Goal: Task Accomplishment & Management: Manage account settings

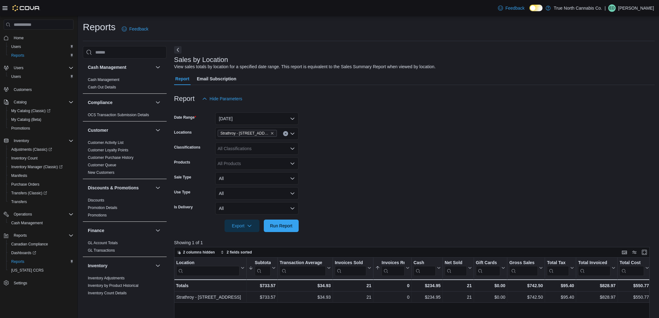
scroll to position [188, 0]
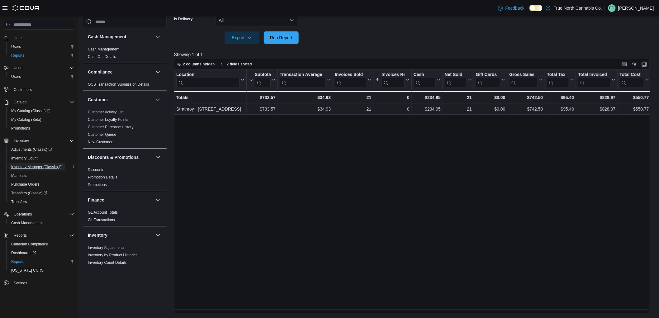
click at [50, 164] on span "Inventory Manager (Classic)" at bounding box center [36, 166] width 51 height 5
click at [287, 25] on button "All" at bounding box center [256, 20] width 83 height 12
click at [337, 30] on div at bounding box center [414, 28] width 480 height 5
click at [275, 35] on span "Run Report" at bounding box center [281, 37] width 22 height 6
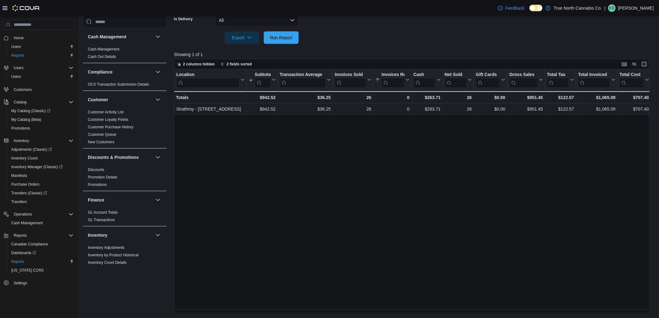
drag, startPoint x: 334, startPoint y: 38, endPoint x: 399, endPoint y: -14, distance: 83.7
click at [30, 184] on span "Purchase Orders" at bounding box center [25, 184] width 28 height 5
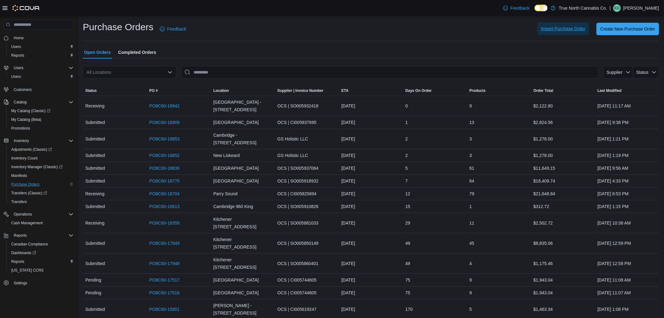
click at [575, 27] on span "Import Purchase Order" at bounding box center [563, 29] width 44 height 6
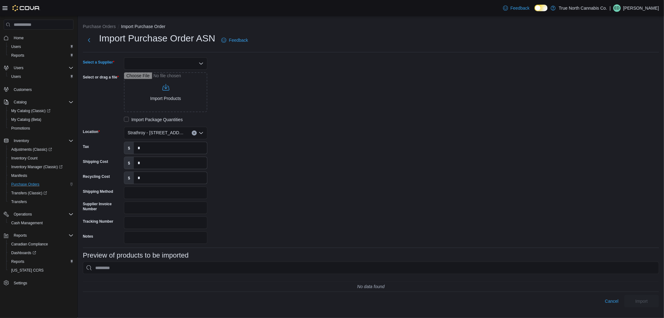
click at [179, 64] on div at bounding box center [165, 63] width 83 height 12
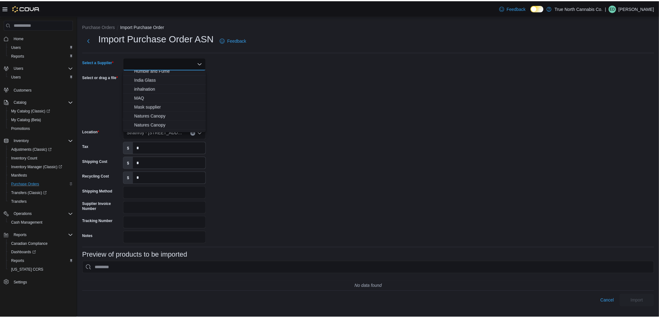
scroll to position [138, 0]
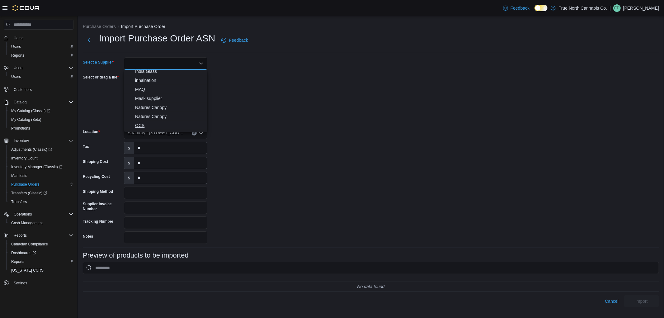
click at [157, 123] on span "OCS" at bounding box center [169, 125] width 68 height 6
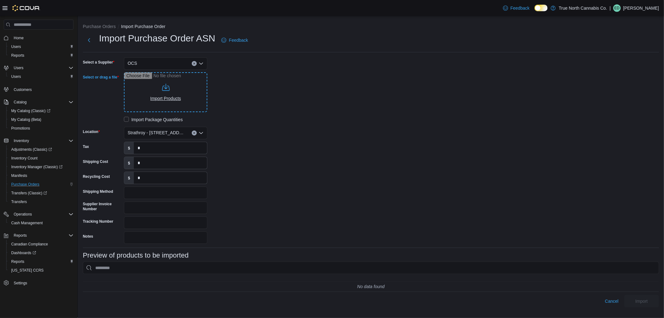
click at [184, 87] on input "Select or drag a file" at bounding box center [165, 92] width 83 height 40
type input "**********"
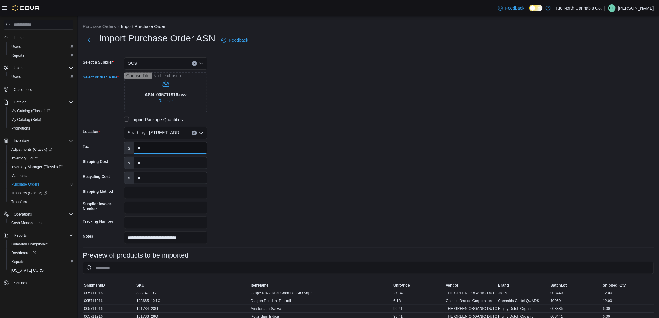
click at [173, 147] on input "*" at bounding box center [170, 148] width 73 height 12
type input "******"
click at [272, 172] on div "**********" at bounding box center [368, 150] width 571 height 186
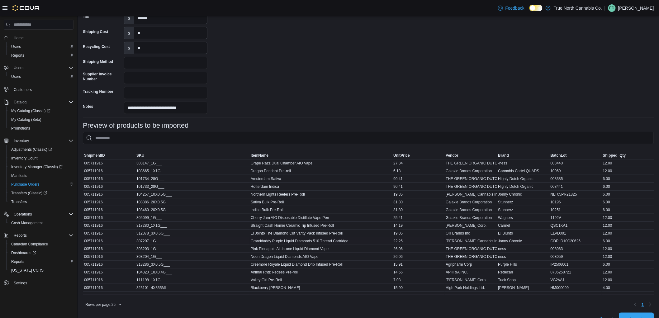
scroll to position [148, 0]
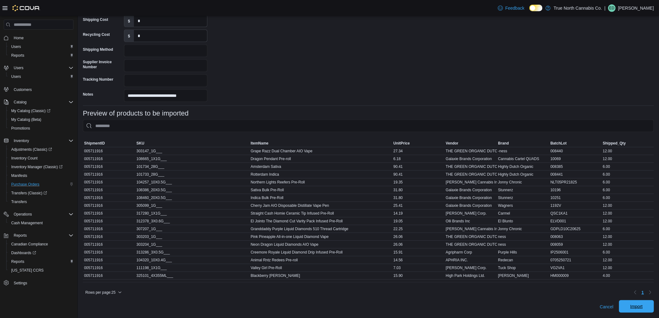
click at [642, 304] on span "Import" at bounding box center [636, 306] width 12 height 6
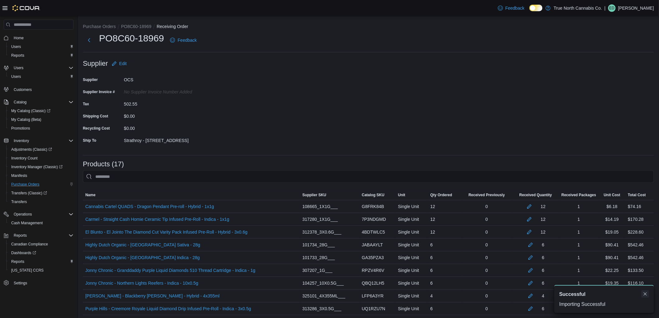
click at [645, 290] on button "Dismiss toast" at bounding box center [644, 293] width 7 height 7
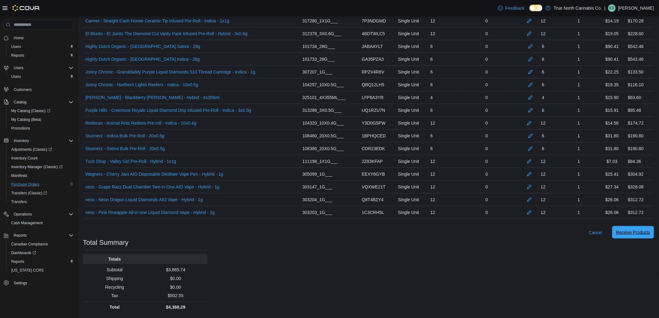
click at [637, 232] on span "Receive Products" at bounding box center [633, 232] width 34 height 6
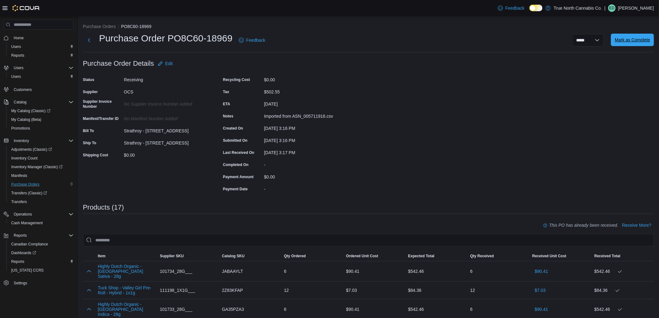
click at [649, 40] on span "Mark as Complete" at bounding box center [631, 40] width 35 height 6
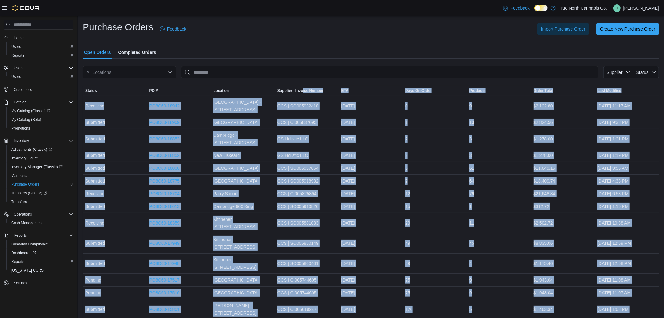
drag, startPoint x: 295, startPoint y: 253, endPoint x: 308, endPoint y: 75, distance: 178.5
click at [304, 85] on div "Purchase Orders Feedback Import Purchase Order Create New Purchase Order Open O…" at bounding box center [371, 181] width 586 height 331
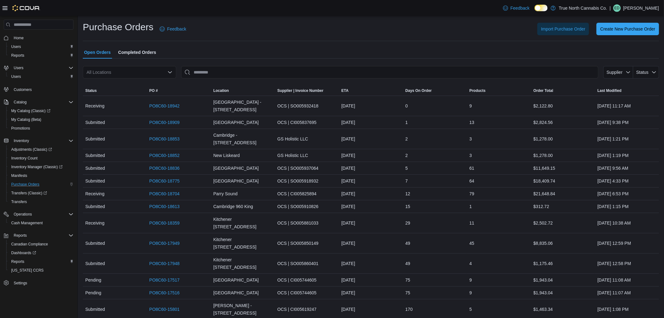
click at [331, 46] on div "Open Orders Completed Orders" at bounding box center [371, 52] width 576 height 12
click at [605, 303] on div "[DATE] 1:08 PM" at bounding box center [627, 309] width 64 height 12
click at [575, 30] on span "Import Purchase Order" at bounding box center [563, 29] width 44 height 6
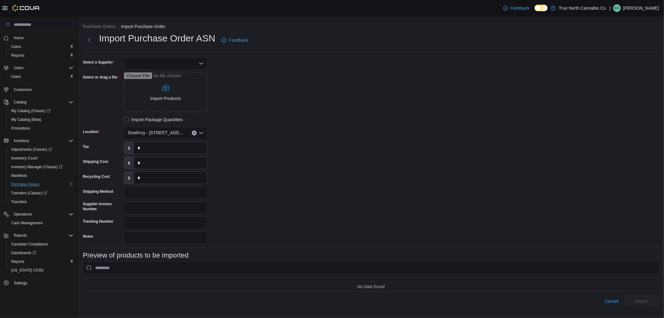
click at [199, 63] on icon "Open list of options" at bounding box center [201, 64] width 4 height 2
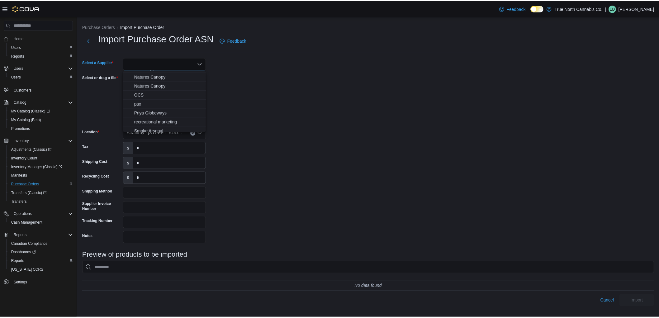
scroll to position [157, 0]
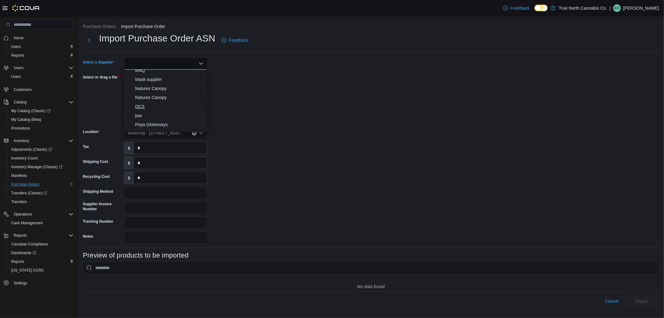
click at [150, 105] on span "OCS" at bounding box center [169, 106] width 68 height 6
click at [159, 92] on input "Select or drag a file" at bounding box center [165, 92] width 83 height 40
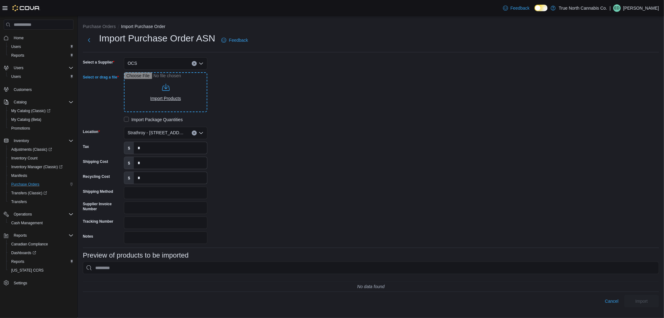
type input "**********"
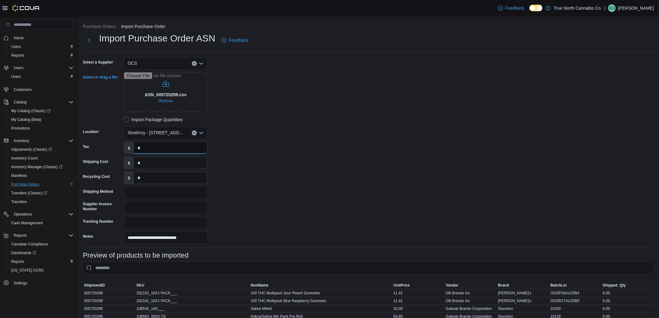
click at [170, 144] on input "*" at bounding box center [170, 148] width 73 height 12
click at [170, 146] on input "*" at bounding box center [170, 148] width 73 height 12
type input "******"
click at [345, 162] on div "**********" at bounding box center [368, 150] width 571 height 186
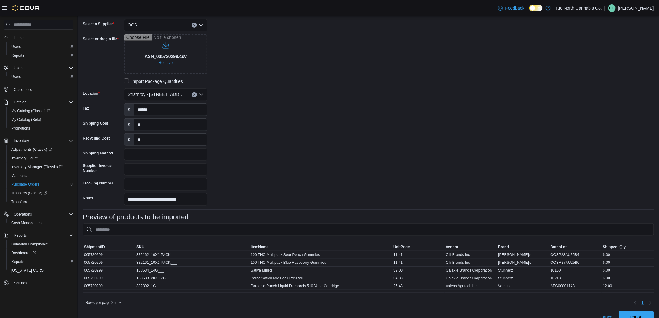
scroll to position [54, 0]
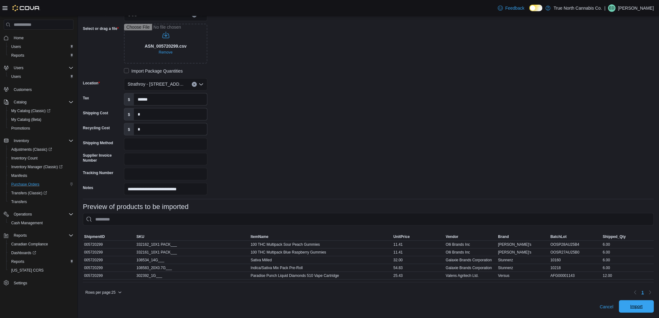
click at [642, 307] on span "Import" at bounding box center [636, 306] width 12 height 6
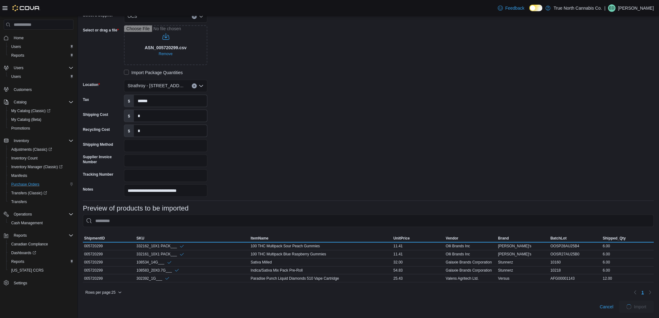
scroll to position [52, 0]
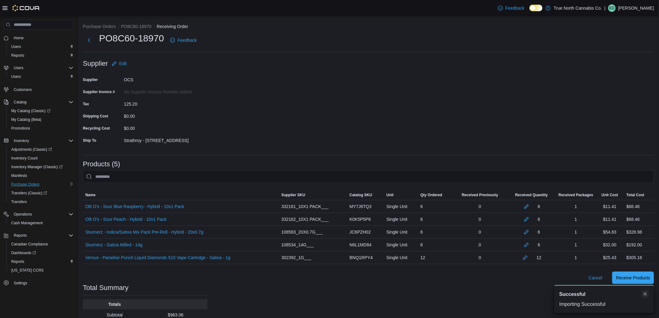
click at [644, 294] on button "Dismiss toast" at bounding box center [644, 293] width 7 height 7
click at [646, 282] on span "Receive Products" at bounding box center [633, 277] width 34 height 12
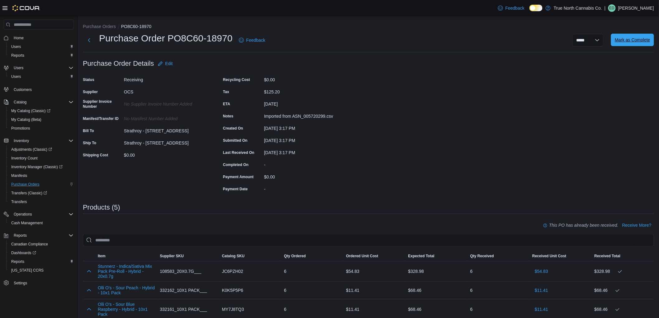
click at [633, 43] on span "Mark as Complete" at bounding box center [631, 40] width 35 height 6
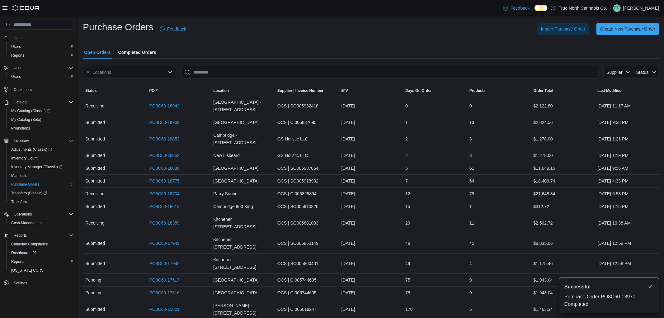
click at [573, 38] on div "Purchase Orders Feedback Import Purchase Order Create New Purchase Order" at bounding box center [371, 31] width 576 height 20
click at [570, 32] on span "Import Purchase Order" at bounding box center [563, 28] width 44 height 12
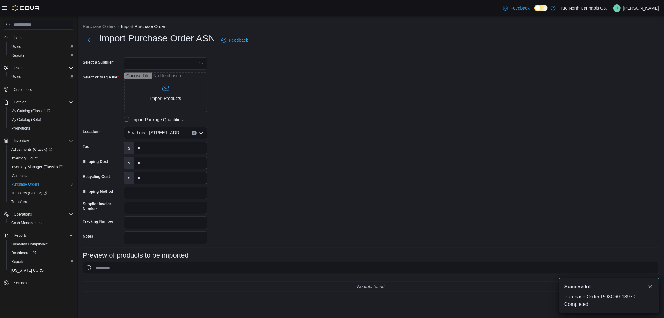
click at [199, 61] on icon "Open list of options" at bounding box center [201, 63] width 5 height 5
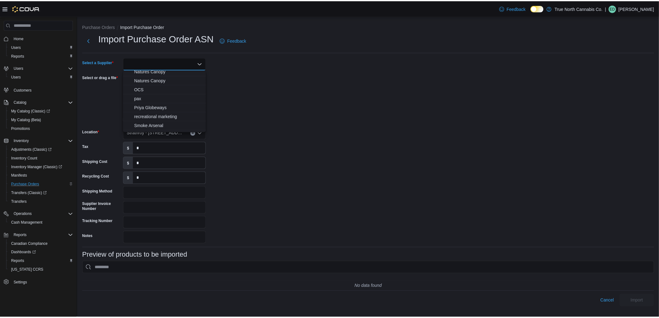
scroll to position [157, 0]
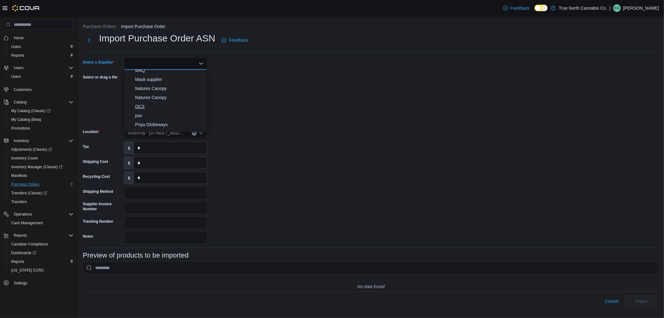
click at [161, 105] on span "OCS" at bounding box center [169, 106] width 68 height 6
click at [158, 96] on input "Select or drag a file" at bounding box center [165, 92] width 83 height 40
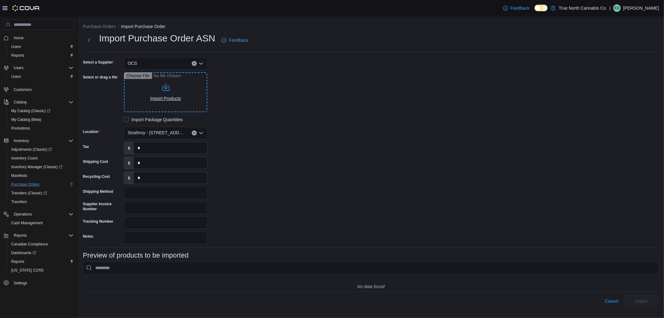
type input "**********"
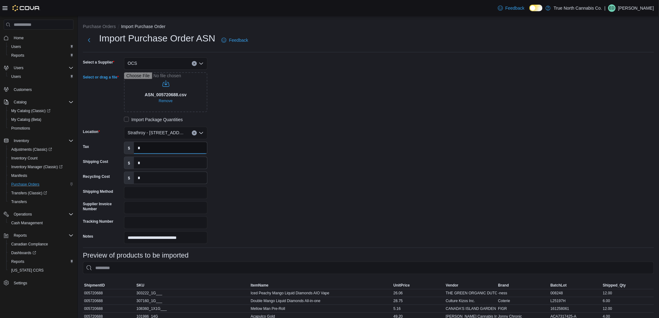
click at [181, 147] on input "*" at bounding box center [170, 148] width 73 height 12
type input "******"
click at [244, 151] on div "**********" at bounding box center [176, 150] width 187 height 186
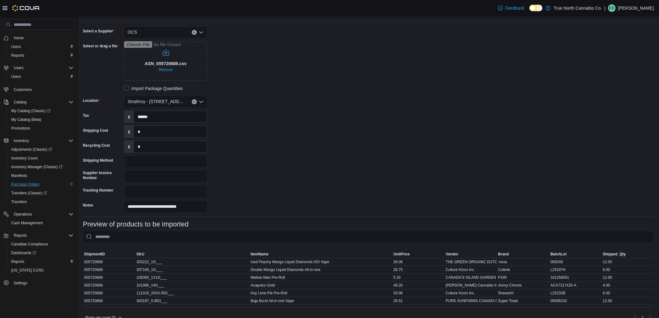
scroll to position [61, 0]
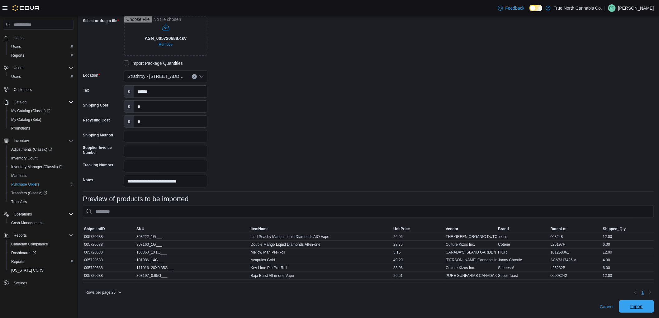
click at [642, 310] on span "Import" at bounding box center [635, 306] width 27 height 12
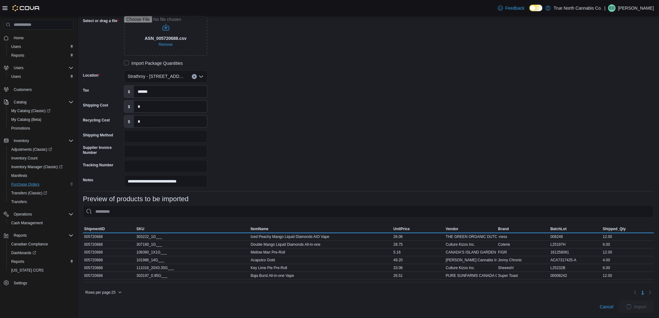
scroll to position [61, 0]
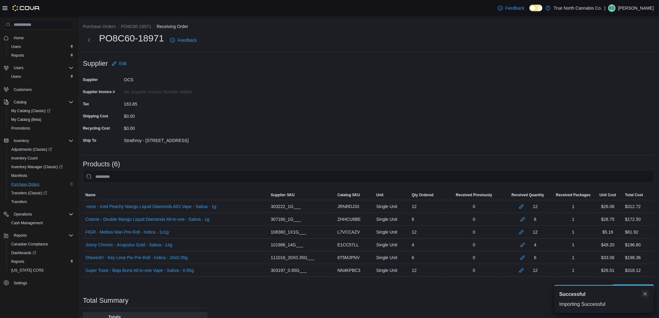
click at [644, 292] on button "Dismiss toast" at bounding box center [644, 293] width 7 height 7
click at [644, 292] on span "Receive Products" at bounding box center [633, 290] width 34 height 6
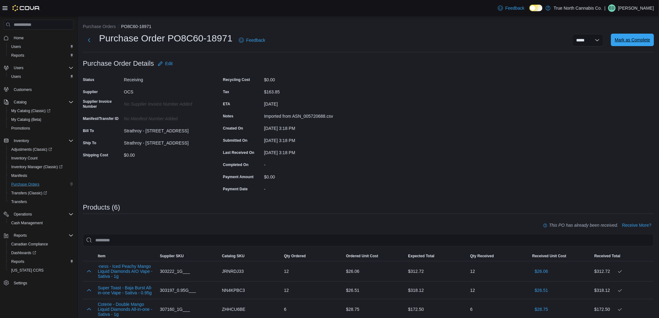
click at [644, 45] on span "Mark as Complete" at bounding box center [631, 40] width 35 height 12
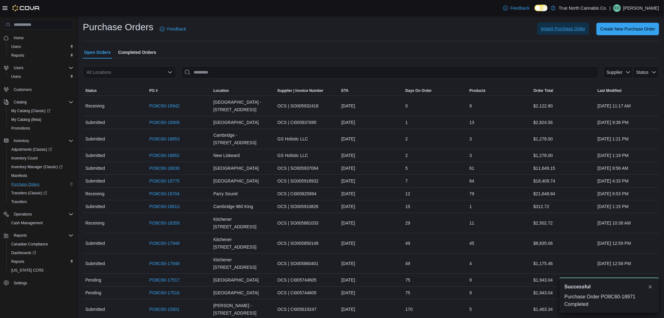
click at [554, 30] on span "Import Purchase Order" at bounding box center [563, 29] width 44 height 6
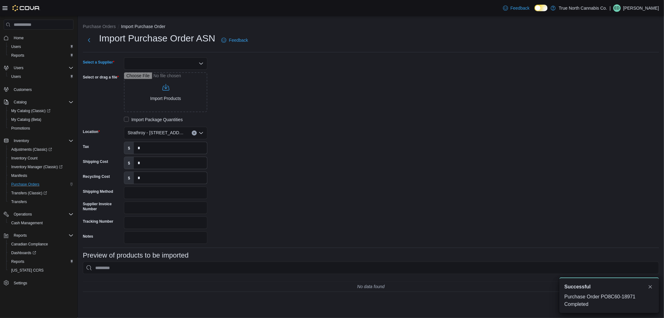
click at [195, 61] on div at bounding box center [165, 63] width 83 height 12
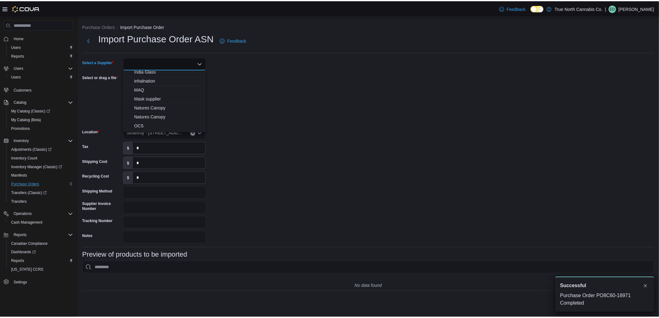
scroll to position [173, 0]
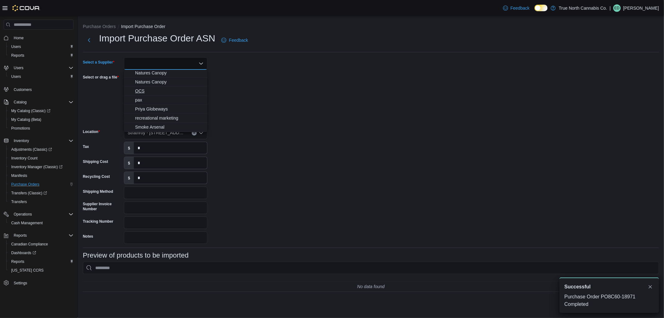
click at [143, 93] on span "OCS" at bounding box center [169, 91] width 68 height 6
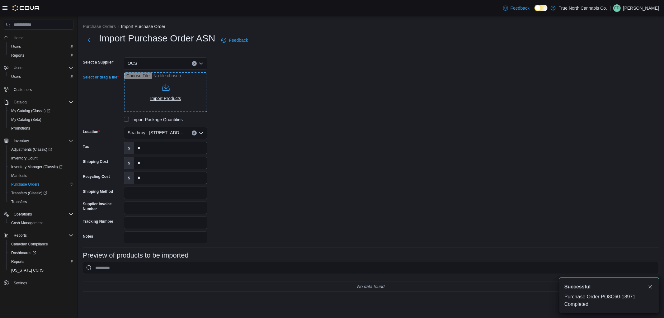
click at [162, 101] on input "Select or drag a file" at bounding box center [165, 92] width 83 height 40
type input "**********"
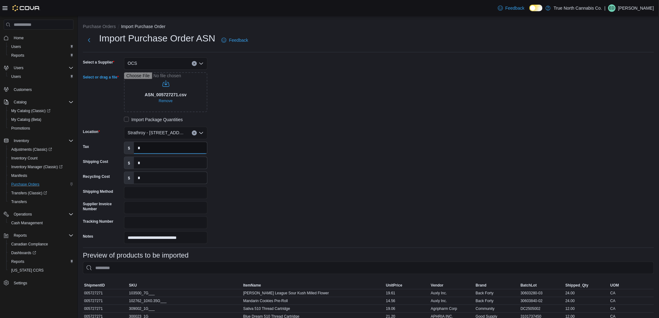
click at [162, 144] on input "*" at bounding box center [170, 148] width 73 height 12
type input "******"
click at [161, 167] on input "*" at bounding box center [170, 163] width 73 height 12
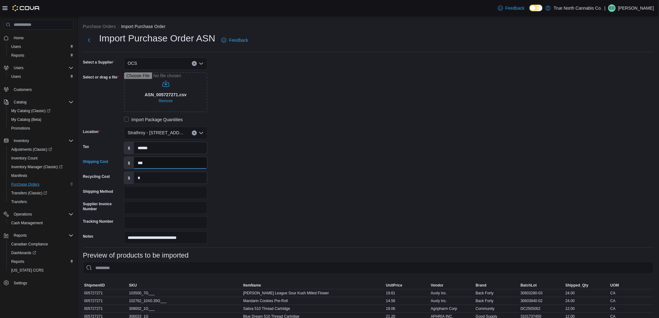
type input "***"
click at [269, 173] on div "**********" at bounding box center [176, 150] width 187 height 186
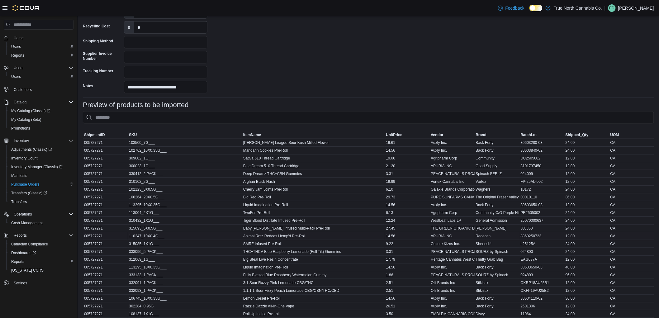
scroll to position [207, 0]
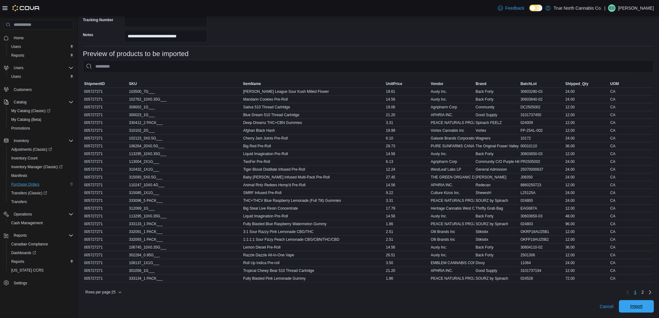
click at [641, 307] on span "Import" at bounding box center [636, 306] width 12 height 6
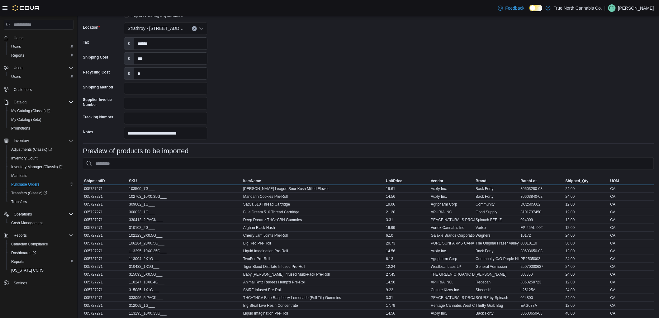
scroll to position [103, 0]
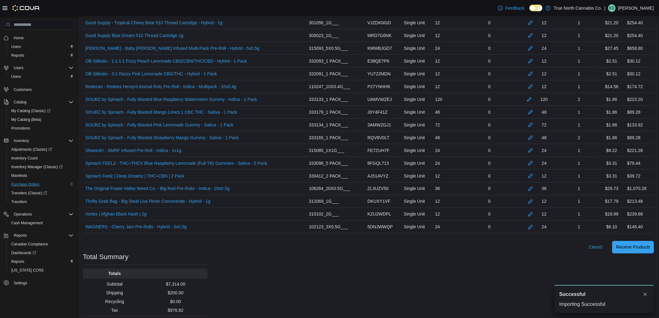
scroll to position [326, 0]
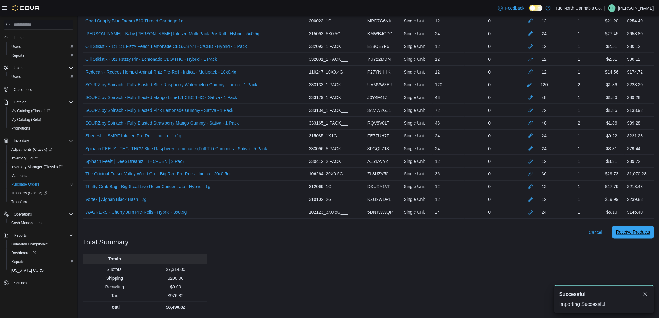
click at [639, 232] on span "Receive Products" at bounding box center [633, 232] width 34 height 6
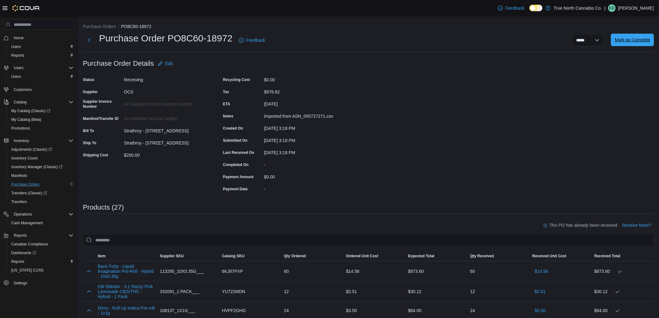
click at [635, 44] on span "Mark as Complete" at bounding box center [631, 40] width 35 height 12
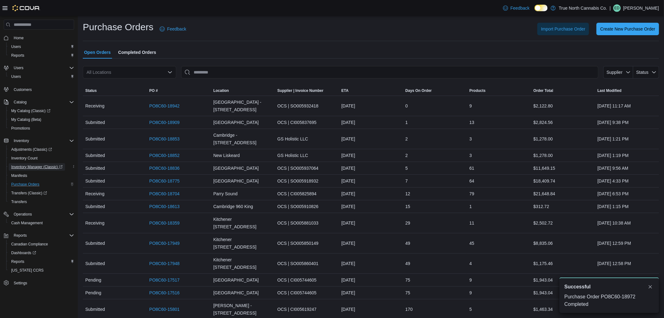
click at [52, 166] on span "Inventory Manager (Classic)" at bounding box center [36, 166] width 51 height 5
click at [24, 262] on span "Reports" at bounding box center [17, 261] width 13 height 5
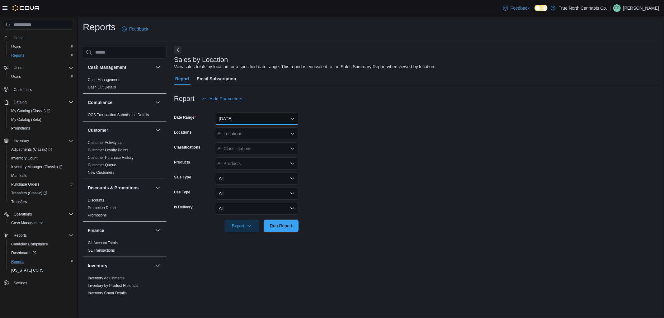
click at [251, 119] on button "[DATE]" at bounding box center [256, 118] width 83 height 12
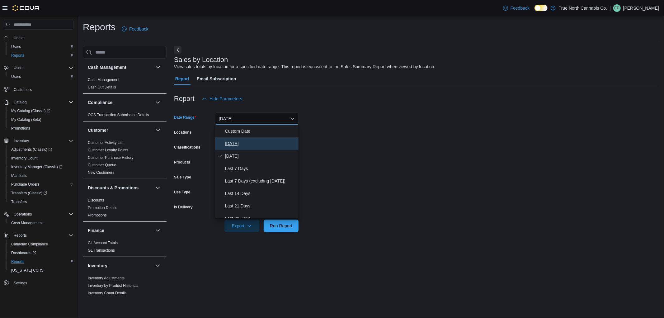
click at [248, 138] on button "[DATE]" at bounding box center [256, 143] width 83 height 12
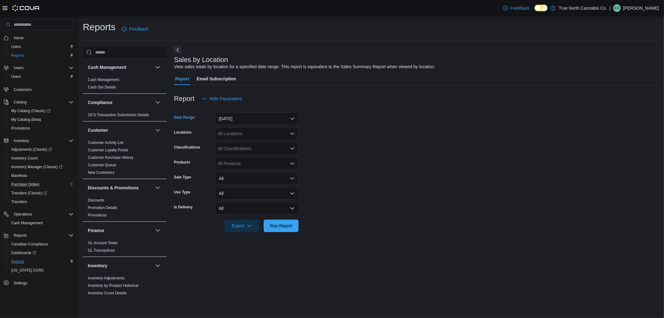
click at [253, 130] on div "All Locations" at bounding box center [256, 133] width 83 height 12
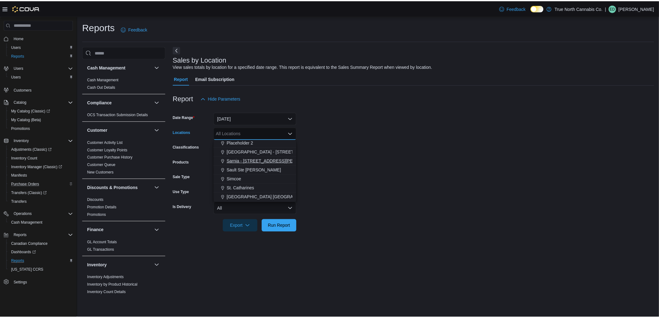
scroll to position [415, 0]
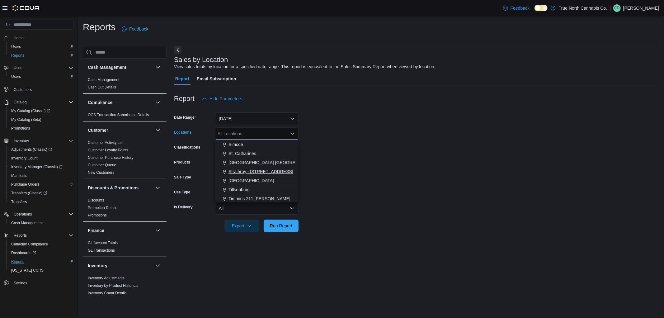
click at [262, 170] on span "Strathroy - [STREET_ADDRESS]" at bounding box center [260, 171] width 65 height 6
click at [316, 164] on form "Date Range [DATE] Locations [GEOGRAPHIC_DATA] - [STREET_ADDRESS] Selected. Stra…" at bounding box center [416, 168] width 485 height 127
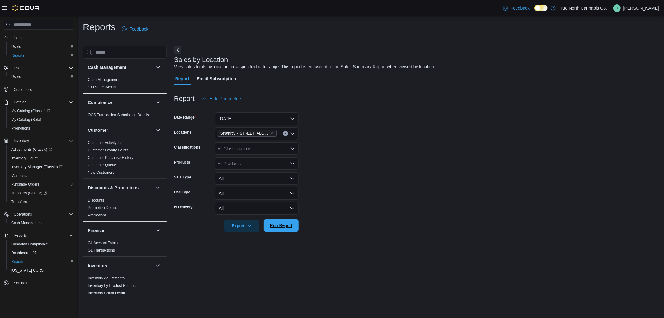
click at [294, 223] on span "Run Report" at bounding box center [280, 225] width 27 height 12
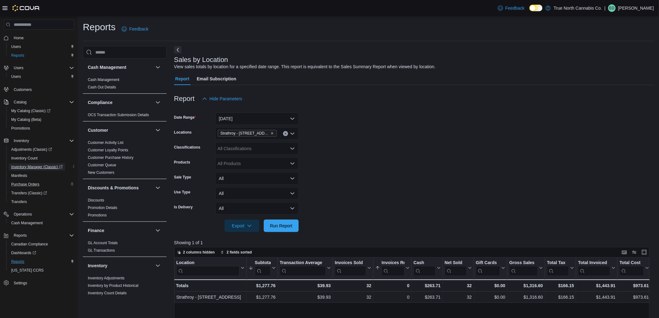
click at [54, 166] on span "Inventory Manager (Classic)" at bounding box center [36, 166] width 51 height 5
click at [290, 225] on span "Run Report" at bounding box center [281, 225] width 22 height 6
